Goal: Information Seeking & Learning: Compare options

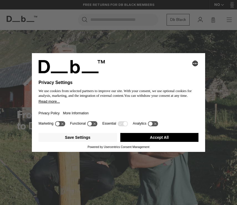
click at [136, 136] on button "Accept All" at bounding box center [159, 137] width 79 height 9
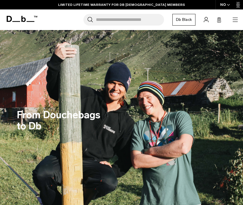
click at [233, 19] on icon "button" at bounding box center [234, 19] width 7 height 7
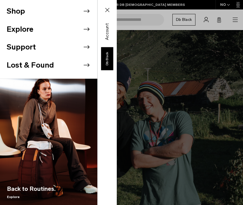
click at [85, 9] on icon at bounding box center [86, 11] width 8 height 8
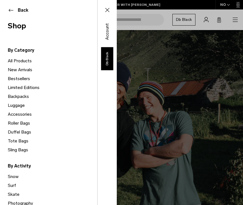
click at [10, 11] on button "Back" at bounding box center [49, 10] width 82 height 7
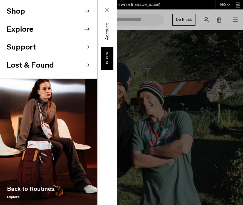
click at [37, 64] on button "Lost & Found" at bounding box center [30, 64] width 47 height 11
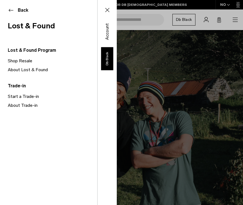
click at [21, 59] on link "Shop Resale" at bounding box center [52, 60] width 89 height 9
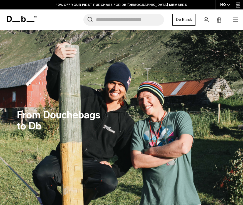
click at [235, 19] on icon "button" at bounding box center [234, 19] width 7 height 7
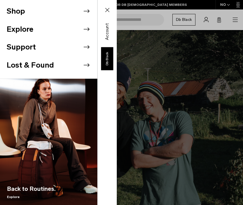
click at [117, 47] on div "Shop Explore Support" at bounding box center [58, 102] width 117 height 205
click at [107, 11] on icon at bounding box center [107, 10] width 4 height 4
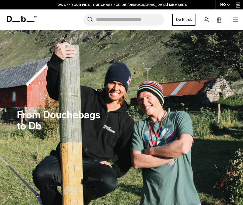
click at [188, 21] on link "Db Black" at bounding box center [183, 20] width 23 height 12
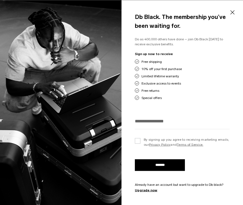
click at [231, 14] on button "Close" at bounding box center [231, 13] width 7 height 12
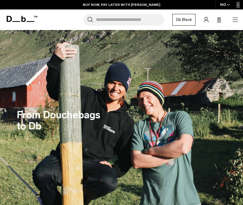
click at [192, 21] on link "Db Black" at bounding box center [183, 20] width 23 height 12
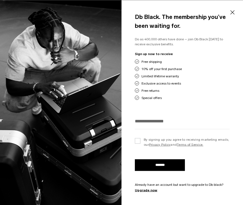
scroll to position [59, 0]
click at [233, 15] on button "Close" at bounding box center [231, 13] width 7 height 12
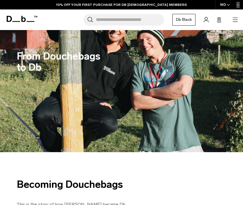
click at [233, 20] on icon "button" at bounding box center [234, 19] width 5 height 0
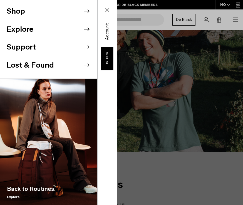
click at [106, 8] on icon at bounding box center [107, 10] width 7 height 7
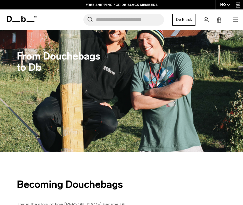
click at [219, 21] on icon at bounding box center [219, 20] width 4 height 6
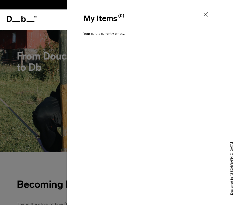
click at [207, 11] on div "My Items (0) Close" at bounding box center [141, 14] width 149 height 28
click at [207, 13] on icon at bounding box center [205, 14] width 7 height 7
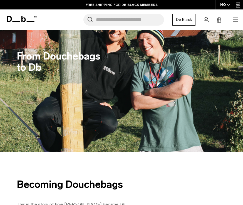
click at [236, 22] on icon "button" at bounding box center [234, 21] width 5 height 0
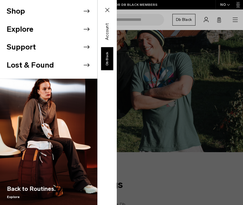
click at [87, 11] on icon at bounding box center [86, 11] width 8 height 8
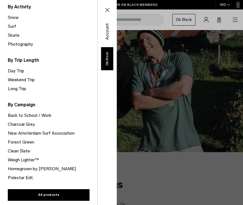
scroll to position [158, 0]
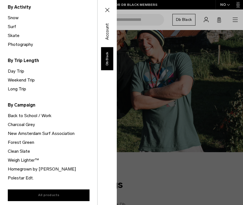
click at [58, 191] on link "All products" at bounding box center [49, 195] width 82 height 12
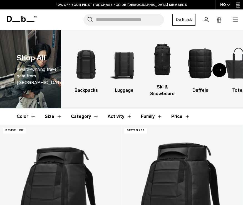
click at [221, 66] on div "Next slide" at bounding box center [219, 70] width 14 height 14
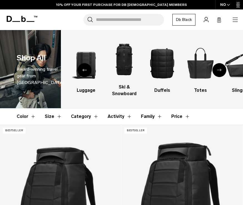
click at [221, 66] on div "Next slide" at bounding box center [219, 70] width 14 height 14
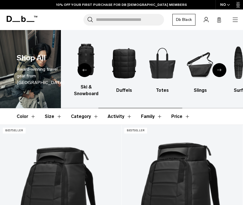
click at [221, 66] on div "Next slide" at bounding box center [219, 70] width 14 height 14
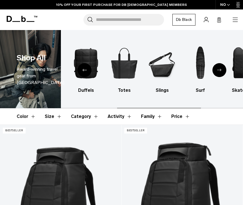
click at [221, 66] on div "Next slide" at bounding box center [219, 70] width 14 height 14
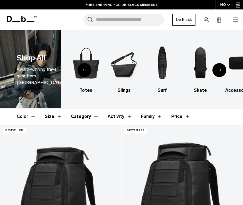
click at [221, 66] on div "Next slide" at bounding box center [219, 70] width 14 height 14
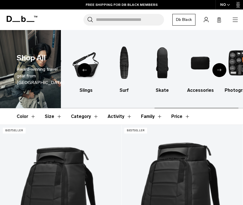
click at [220, 66] on div "Next slide" at bounding box center [219, 70] width 14 height 14
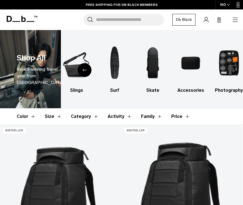
click at [88, 74] on div "Previous slide" at bounding box center [84, 70] width 14 height 14
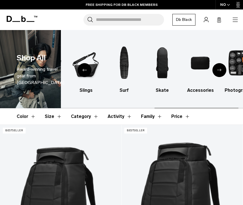
click at [88, 74] on div "Previous slide" at bounding box center [84, 70] width 14 height 14
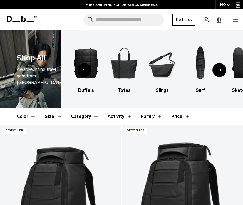
click at [88, 74] on div "Previous slide" at bounding box center [84, 70] width 14 height 14
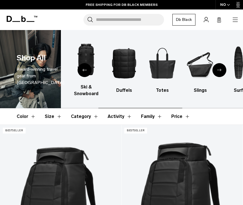
click at [88, 74] on div "Previous slide" at bounding box center [84, 70] width 14 height 14
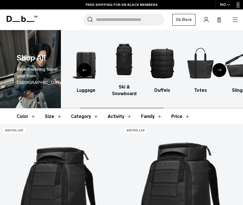
click at [88, 74] on div "Previous slide" at bounding box center [84, 70] width 14 height 14
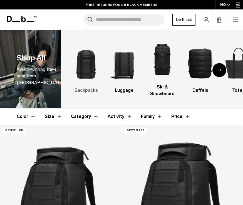
click at [90, 66] on img "1 / 10" at bounding box center [86, 63] width 28 height 42
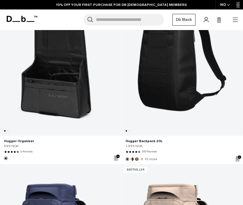
scroll to position [505, 0]
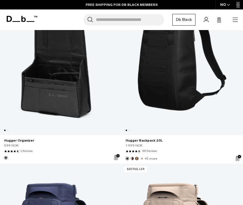
click at [80, 85] on link "Hugger Organizer" at bounding box center [60, 58] width 121 height 153
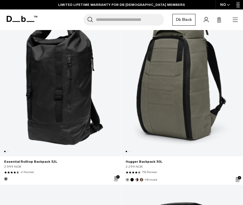
scroll to position [1572, 0]
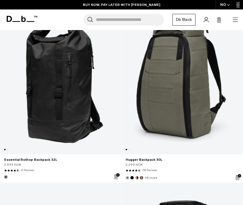
click at [183, 109] on link "Hugger Backpack 30L" at bounding box center [181, 77] width 121 height 153
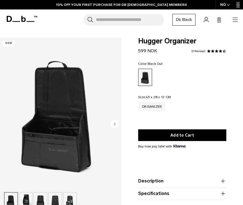
scroll to position [4, 0]
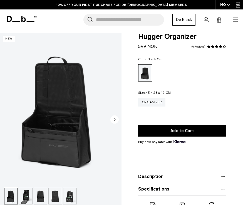
click at [114, 121] on circle "Next slide" at bounding box center [114, 119] width 8 height 8
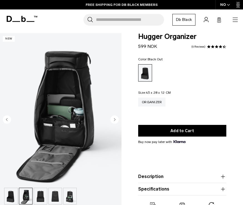
click at [114, 121] on circle "Next slide" at bounding box center [114, 119] width 8 height 8
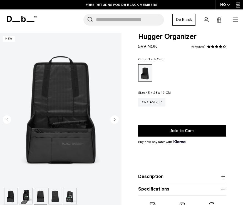
click at [113, 120] on circle "Next slide" at bounding box center [114, 119] width 8 height 8
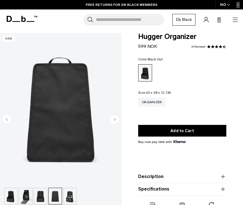
click at [113, 120] on circle "Next slide" at bounding box center [114, 119] width 8 height 8
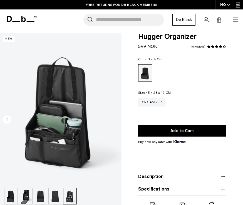
click at [7, 118] on circle "Previous slide" at bounding box center [7, 119] width 8 height 8
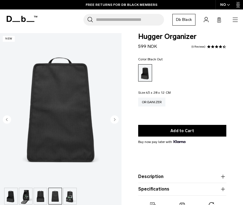
click at [7, 118] on circle "Previous slide" at bounding box center [7, 119] width 8 height 8
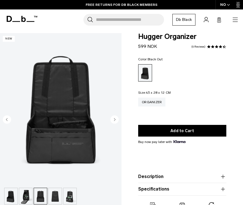
click at [7, 118] on circle "Previous slide" at bounding box center [7, 119] width 8 height 8
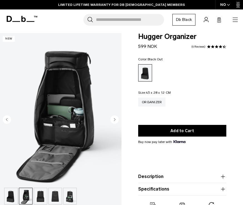
click at [7, 118] on circle "Previous slide" at bounding box center [7, 119] width 8 height 8
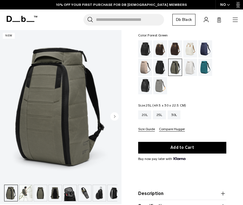
scroll to position [28, 0]
click at [88, 102] on img "1 / 10" at bounding box center [60, 106] width 121 height 152
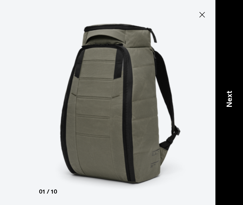
click at [232, 103] on p "Next" at bounding box center [228, 99] width 11 height 17
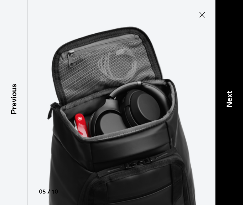
scroll to position [0, 33]
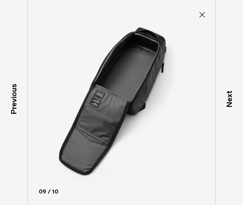
click at [202, 11] on icon at bounding box center [201, 14] width 9 height 9
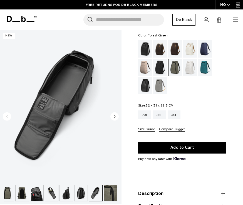
scroll to position [12, 0]
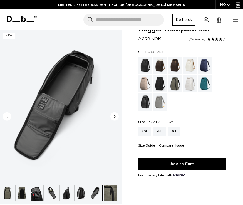
click at [193, 80] on div "Clean Slate" at bounding box center [190, 83] width 14 height 17
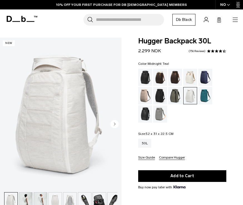
click at [206, 102] on div "Midnight Teal" at bounding box center [205, 95] width 14 height 17
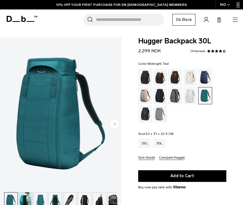
click at [194, 95] on div "Clean Slate" at bounding box center [190, 95] width 14 height 17
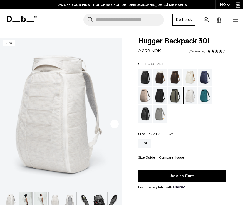
click at [74, 110] on img "1 / 12" at bounding box center [60, 113] width 121 height 152
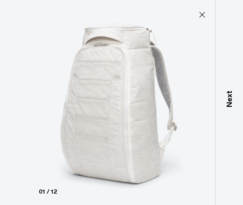
type button "Close"
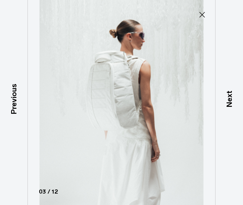
scroll to position [0, 29]
click at [201, 17] on icon at bounding box center [201, 14] width 9 height 9
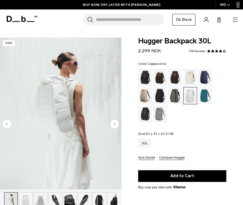
click at [157, 80] on div "Cappuccino" at bounding box center [160, 77] width 14 height 17
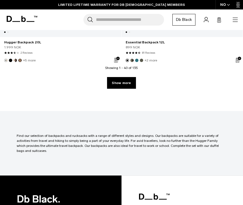
scroll to position [3679, 0]
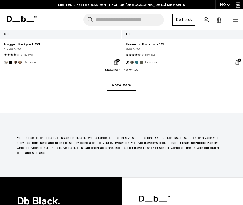
click at [126, 90] on link "Show more" at bounding box center [121, 85] width 29 height 12
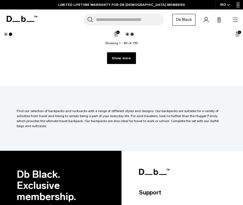
scroll to position [7304, 0]
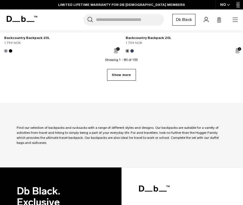
click at [125, 72] on link "Show more" at bounding box center [121, 75] width 29 height 12
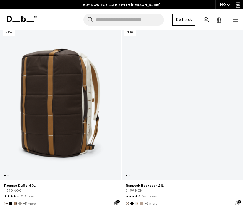
scroll to position [10048, 0]
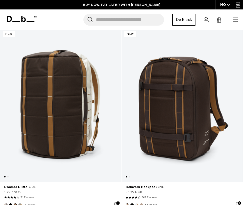
click at [176, 107] on link "Ramverk Backpack 21L" at bounding box center [181, 104] width 121 height 153
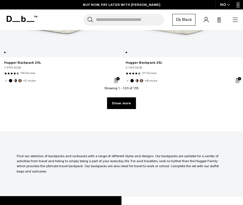
scroll to position [10899, 0]
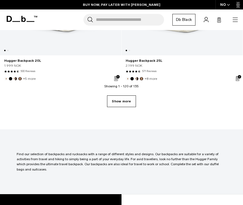
click at [118, 105] on link "Show more" at bounding box center [121, 101] width 29 height 12
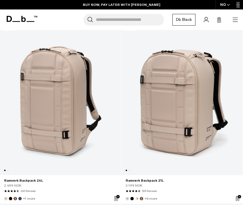
scroll to position [11146, 0]
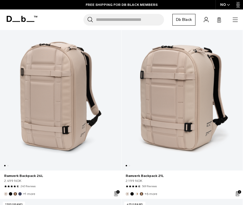
click at [70, 119] on link "Ramverk Backpack 26L" at bounding box center [60, 93] width 121 height 153
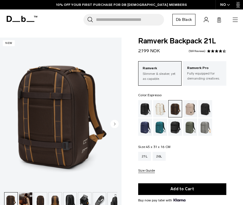
click at [70, 129] on img "1 / 16" at bounding box center [60, 113] width 121 height 152
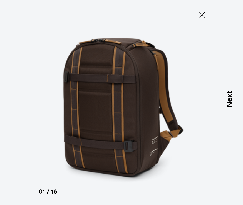
type button "Close"
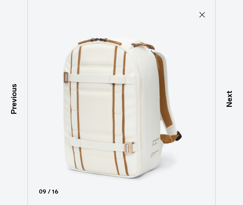
scroll to position [0, 121]
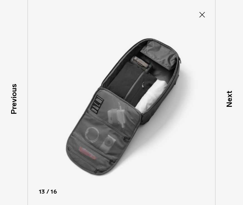
click at [198, 17] on icon at bounding box center [201, 14] width 9 height 9
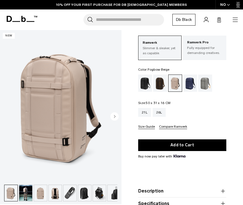
scroll to position [28, 0]
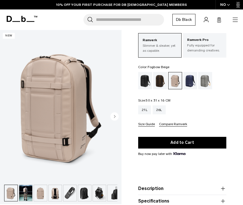
click at [26, 191] on img "button" at bounding box center [25, 193] width 13 height 16
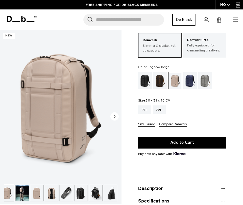
scroll to position [0, 0]
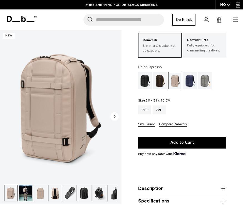
click at [160, 82] on div "Espresso" at bounding box center [160, 80] width 14 height 17
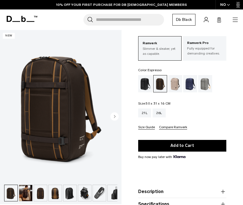
scroll to position [25, 0]
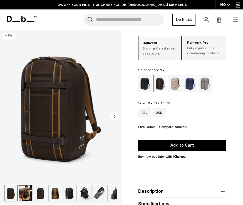
click at [206, 85] on div "Sand Grey" at bounding box center [205, 83] width 14 height 17
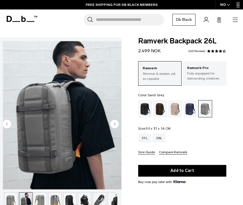
scroll to position [0, 4]
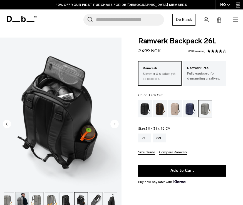
click at [150, 105] on div "Black Out" at bounding box center [145, 108] width 14 height 17
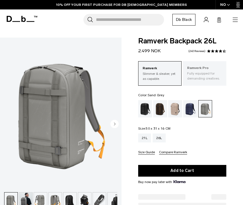
click at [220, 77] on p "Fully equipped for demanding creatives." at bounding box center [204, 76] width 35 height 10
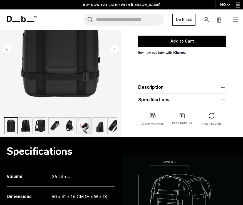
scroll to position [136, 0]
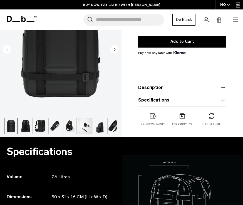
click at [167, 90] on button "Description" at bounding box center [182, 87] width 88 height 7
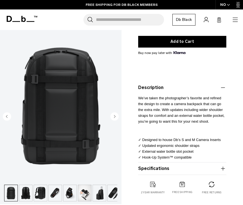
click at [167, 87] on button "Description" at bounding box center [182, 87] width 88 height 7
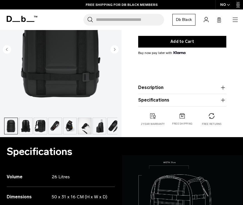
click at [183, 105] on product-accordion "Specifications Volume 26 Litres Dimensions 50 x 31 x 16 CM (H x W x D) Weight 1…" at bounding box center [182, 100] width 88 height 12
click at [182, 103] on button "Specifications" at bounding box center [182, 100] width 88 height 7
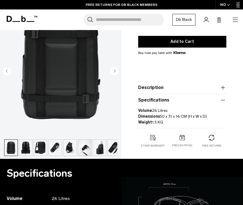
click at [182, 103] on p "Volume 26 Litres Dimensions 50 x 31 x 16 CM (H x W x D) Weight 1.5 KG" at bounding box center [182, 114] width 88 height 22
click at [185, 100] on button "Specifications" at bounding box center [182, 100] width 88 height 7
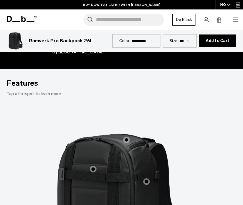
scroll to position [361, 0]
click at [131, 133] on label "Large Top Pocket" at bounding box center [126, 139] width 13 height 13
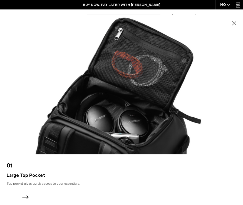
scroll to position [369, 0]
click at [27, 194] on icon "Next slide" at bounding box center [25, 196] width 9 height 9
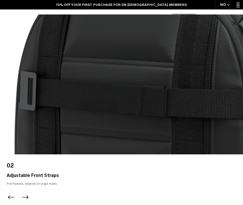
click at [27, 197] on icon "Next slide" at bounding box center [25, 196] width 9 height 9
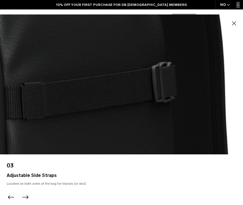
click at [27, 197] on icon "Next slide" at bounding box center [25, 196] width 9 height 9
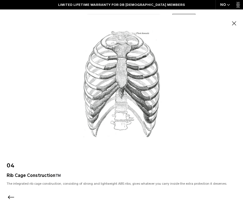
click at [231, 22] on icon "button" at bounding box center [233, 23] width 7 height 7
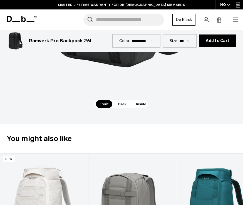
scroll to position [576, 0]
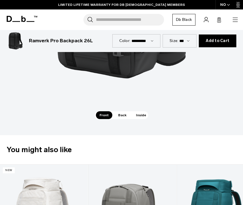
click at [125, 111] on span "Back" at bounding box center [122, 115] width 16 height 8
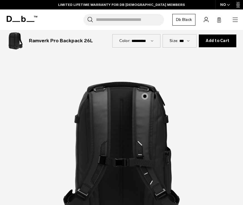
scroll to position [412, 0]
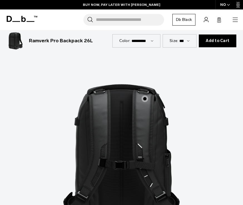
click at [142, 95] on span "2 / 3" at bounding box center [144, 98] width 7 height 7
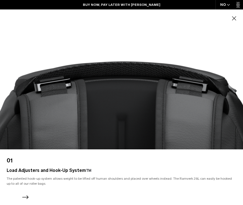
click at [28, 198] on icon "Next slide" at bounding box center [25, 196] width 9 height 9
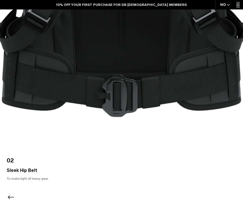
scroll to position [407, 0]
click at [11, 198] on icon "Previous slide" at bounding box center [11, 196] width 9 height 9
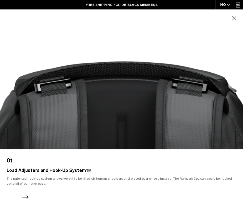
click at [233, 18] on icon "button" at bounding box center [234, 18] width 4 height 4
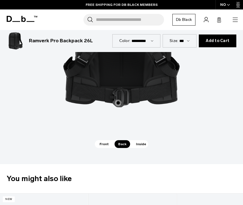
scroll to position [535, 0]
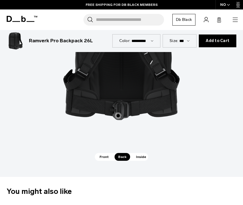
click at [146, 153] on span "Inside" at bounding box center [140, 157] width 17 height 8
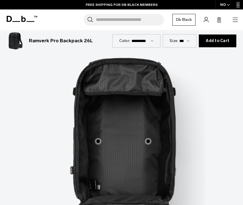
scroll to position [450, 0]
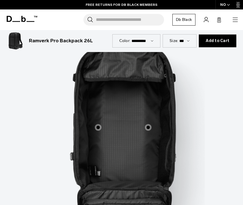
click at [100, 124] on span "3 / 3" at bounding box center [98, 127] width 7 height 7
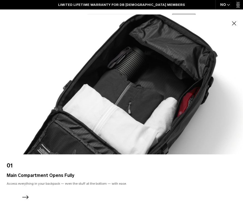
click at [27, 198] on icon "Next slide" at bounding box center [25, 196] width 9 height 9
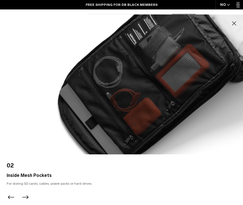
click at [27, 197] on icon "Next slide" at bounding box center [25, 196] width 9 height 9
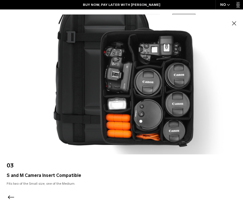
click at [232, 21] on icon "button" at bounding box center [233, 23] width 7 height 7
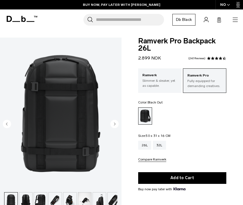
scroll to position [0, 0]
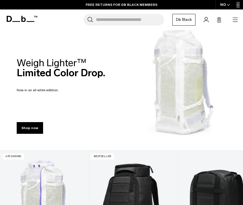
click at [231, 19] on div "Search for Bags, Luggage... Search Close Trending Products All Products Hugger …" at bounding box center [140, 20] width 198 height 12
click at [235, 22] on icon "button" at bounding box center [234, 19] width 7 height 7
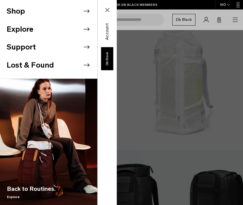
click at [69, 10] on li "Shop" at bounding box center [52, 11] width 90 height 18
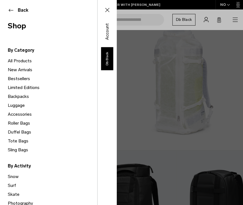
click at [29, 112] on link "Accessories" at bounding box center [52, 114] width 89 height 9
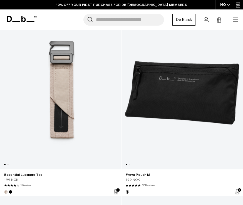
scroll to position [1891, 0]
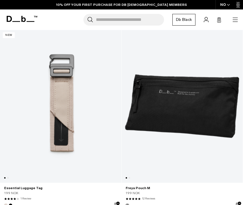
click at [210, 107] on link "Freya Pouch M" at bounding box center [181, 105] width 121 height 153
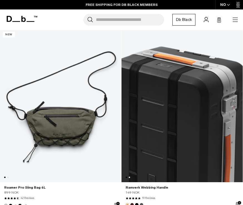
scroll to position [3685, 0]
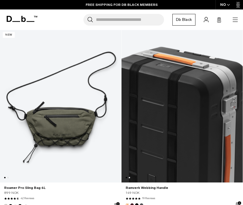
click at [190, 98] on link "Ramverk Webbing Handle" at bounding box center [181, 105] width 121 height 153
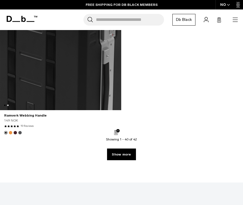
scroll to position [3962, 0]
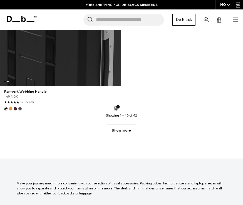
click at [126, 128] on link "Show more" at bounding box center [121, 130] width 29 height 12
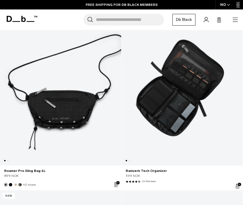
scroll to position [3524, 0]
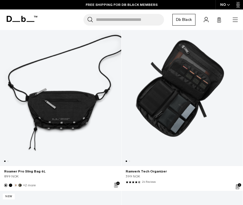
click at [187, 104] on link "Ramverk Tech Organizer" at bounding box center [181, 89] width 121 height 153
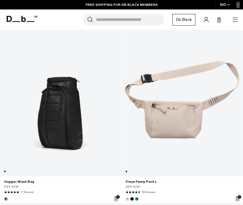
scroll to position [2437, 0]
click at [67, 108] on link "Hugger Wash Bag" at bounding box center [60, 99] width 121 height 153
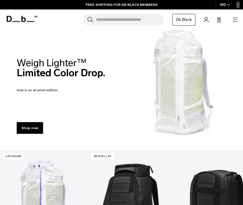
click at [232, 22] on icon "button" at bounding box center [234, 19] width 7 height 7
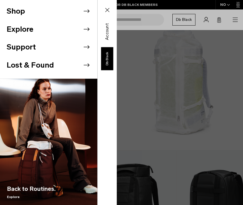
click at [85, 26] on icon at bounding box center [86, 29] width 8 height 8
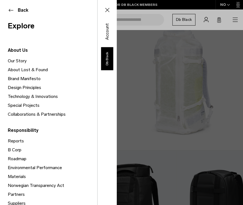
click at [9, 9] on button "Back" at bounding box center [49, 10] width 82 height 7
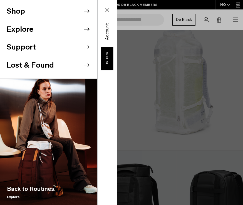
click at [80, 11] on li "Shop" at bounding box center [52, 11] width 90 height 18
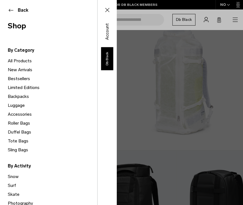
click at [29, 86] on link "Limited Editions" at bounding box center [52, 87] width 89 height 9
